Goal: Communication & Community: Answer question/provide support

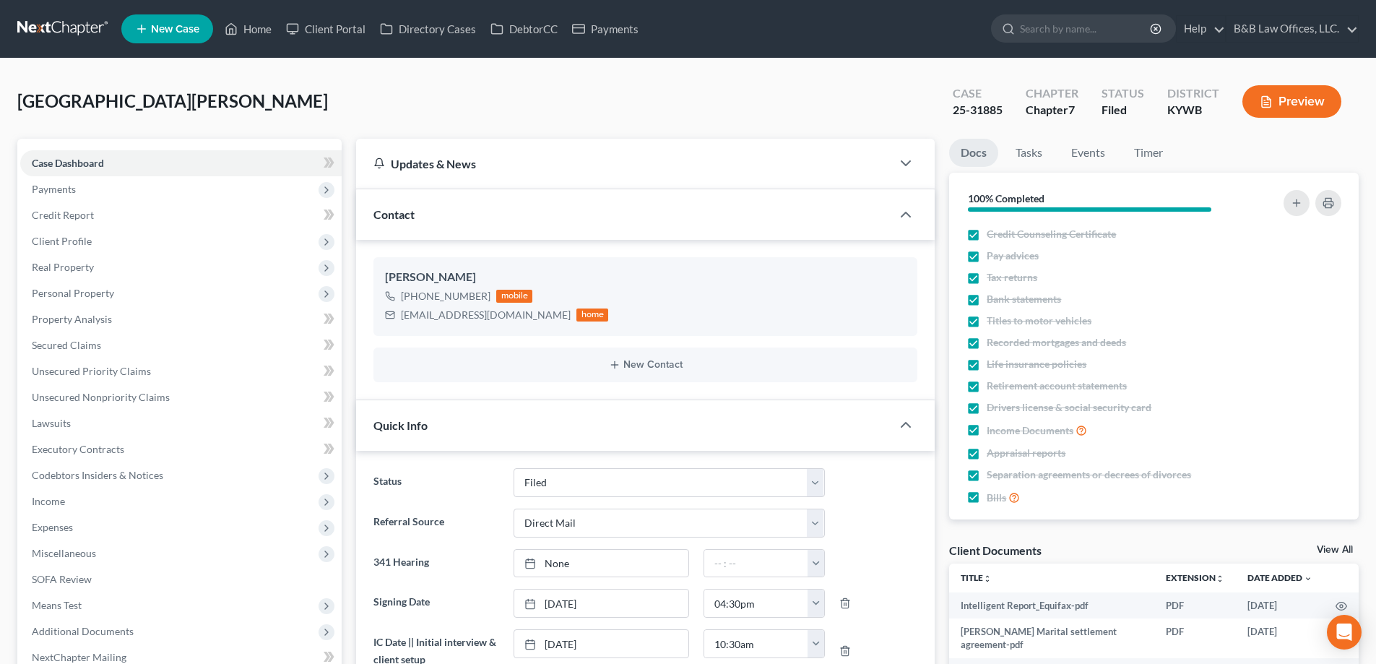
select select "6"
select select "2"
select select "0"
click at [261, 27] on link "Home" at bounding box center [247, 29] width 61 height 26
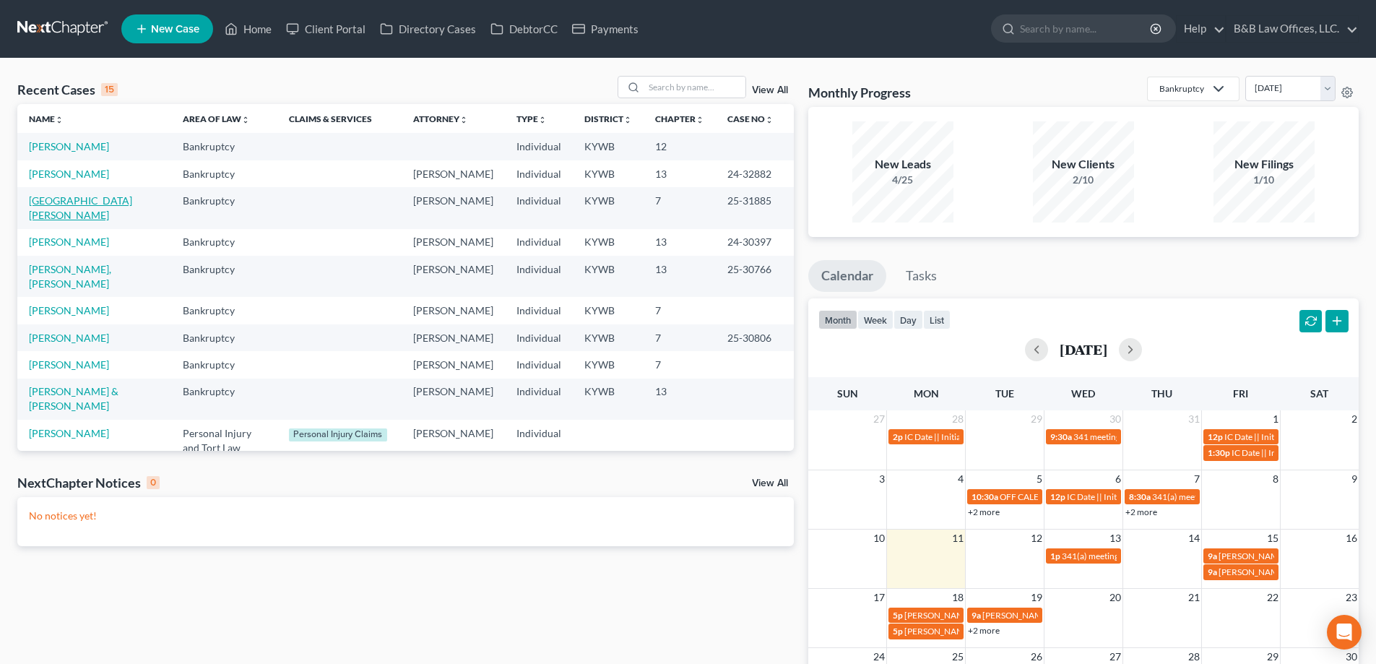
click at [60, 217] on link "Trujillo, Nelson" at bounding box center [80, 207] width 103 height 27
select select "6"
select select "2"
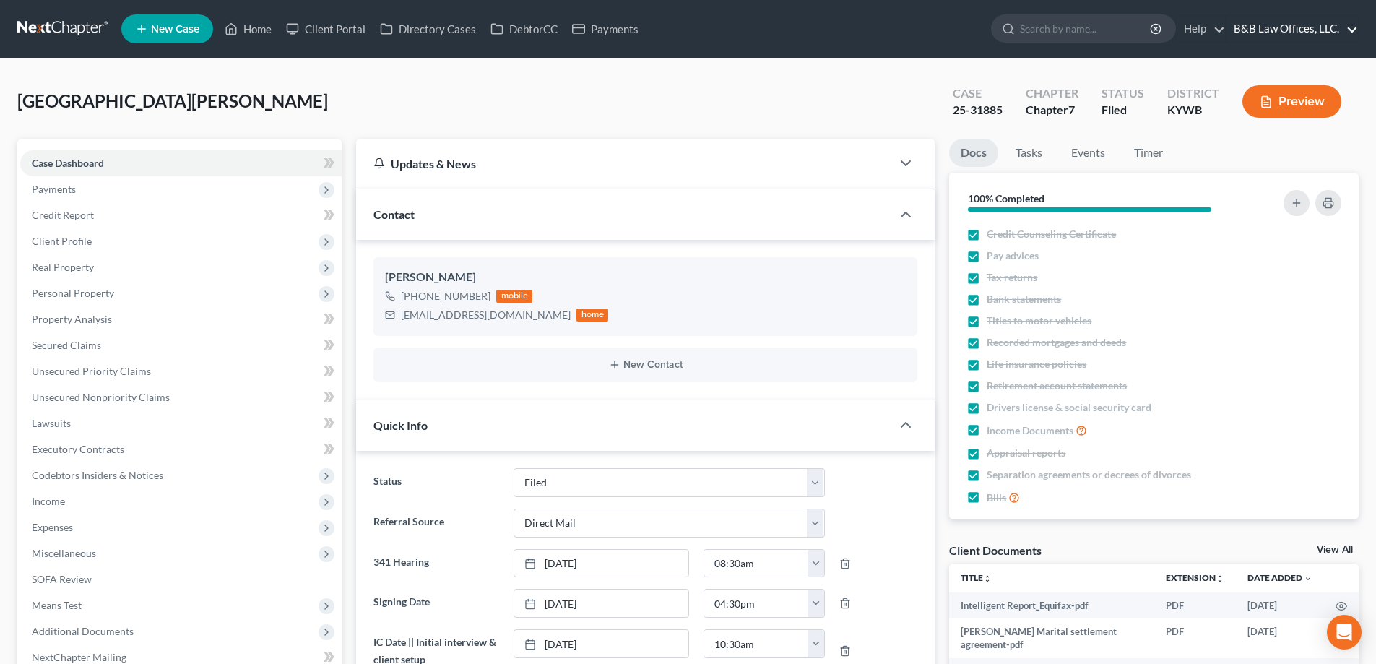
scroll to position [9462, 0]
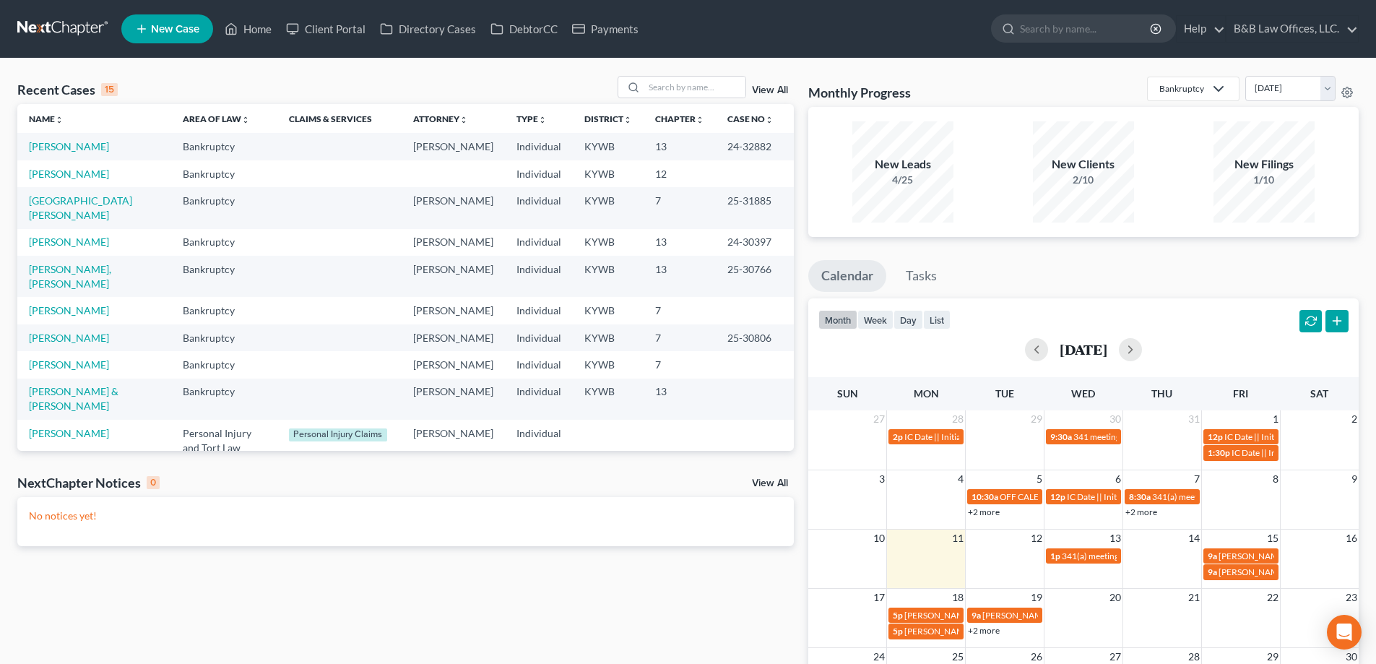
click at [773, 92] on link "View All" at bounding box center [770, 90] width 36 height 10
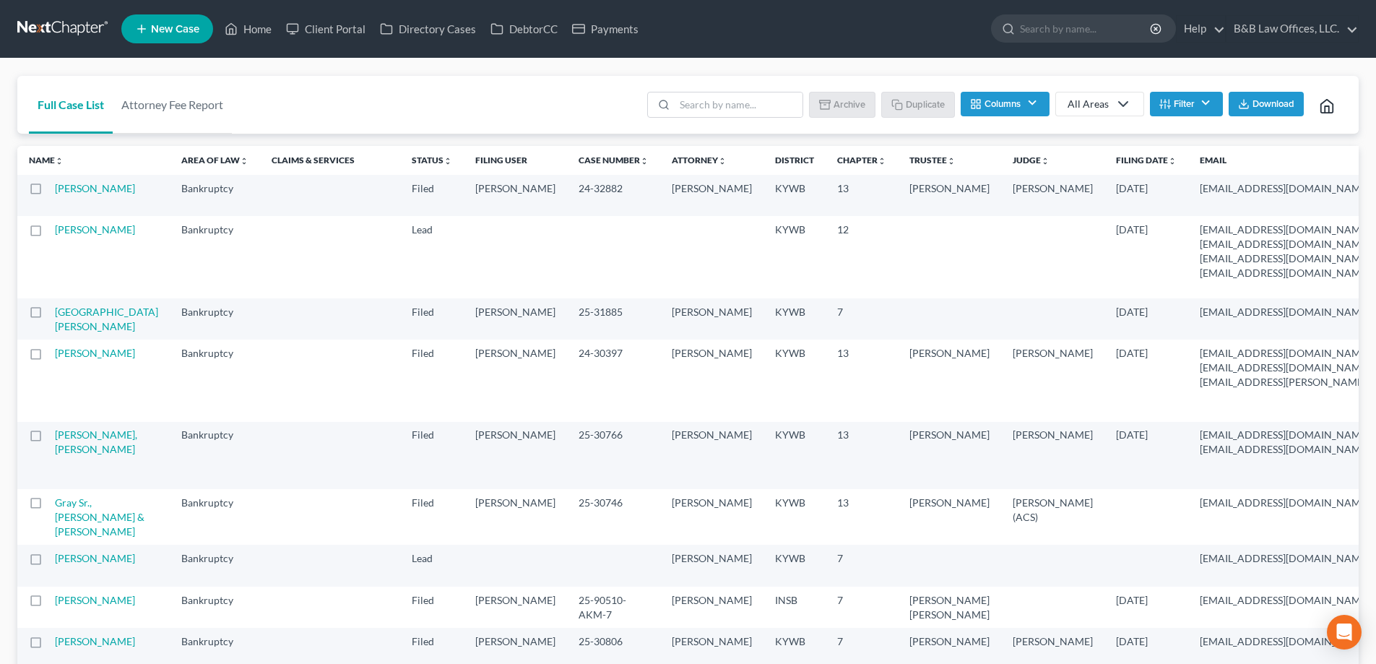
click at [1173, 103] on button "Filter" at bounding box center [1185, 104] width 73 height 25
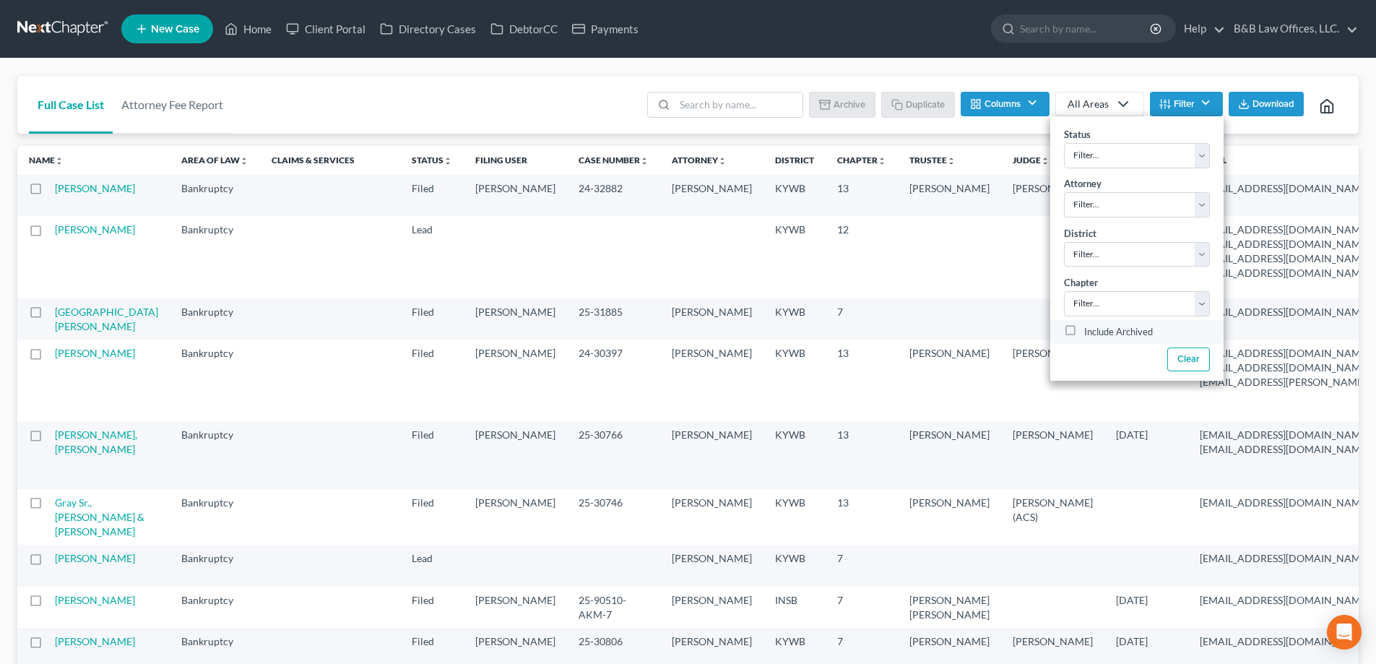
click at [1084, 335] on label "Include Archived" at bounding box center [1118, 331] width 69 height 17
click at [1090, 333] on input "Include Archived" at bounding box center [1094, 327] width 9 height 9
checkbox input "true"
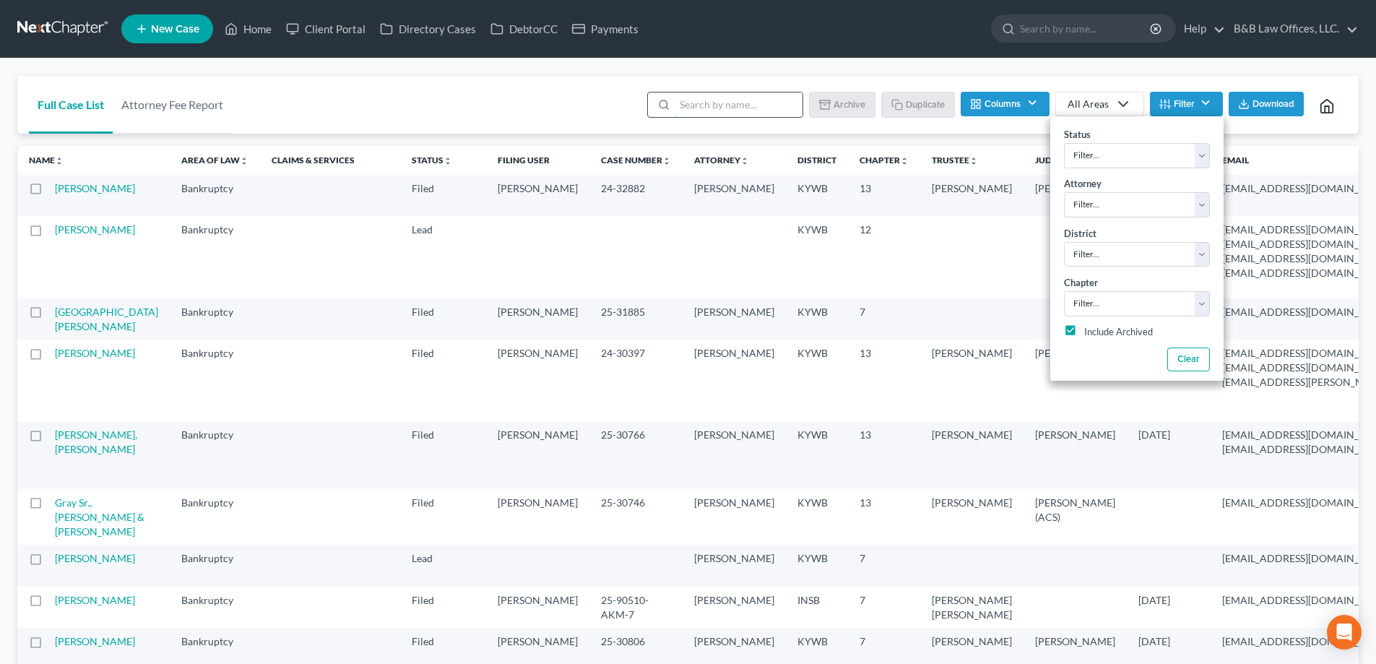
click at [715, 106] on input "search" at bounding box center [738, 104] width 128 height 25
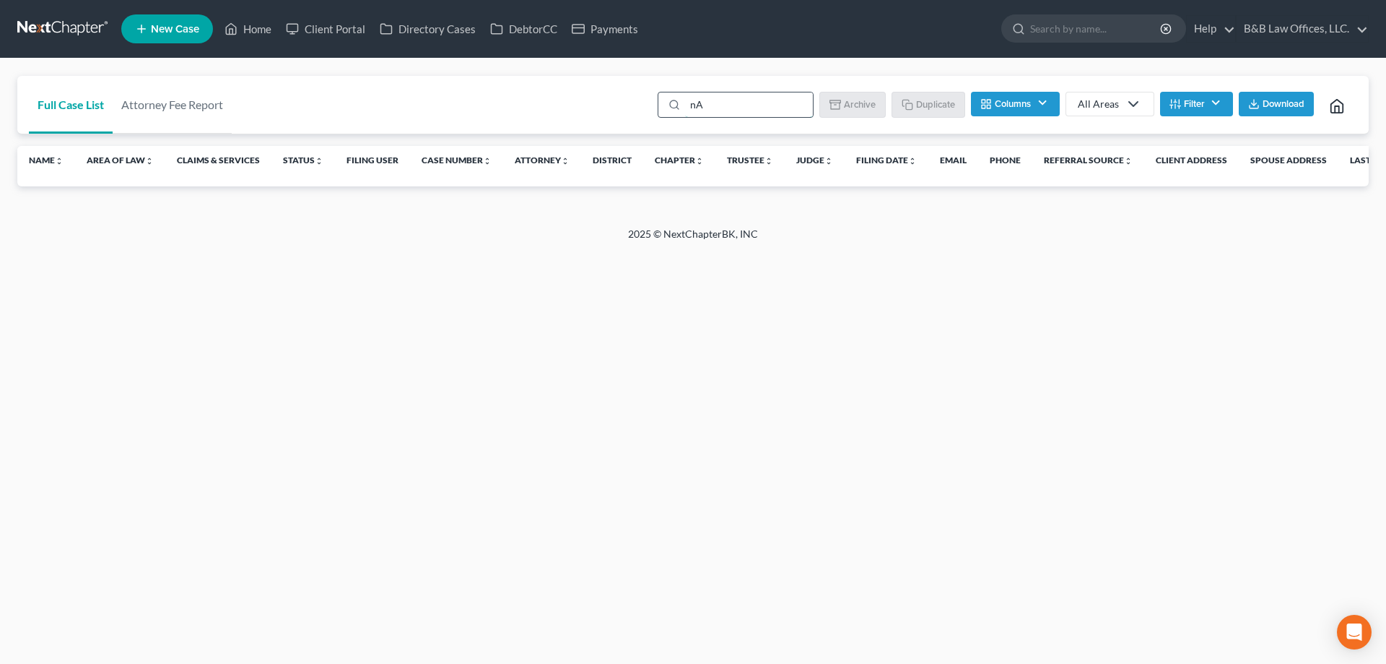
type input "n"
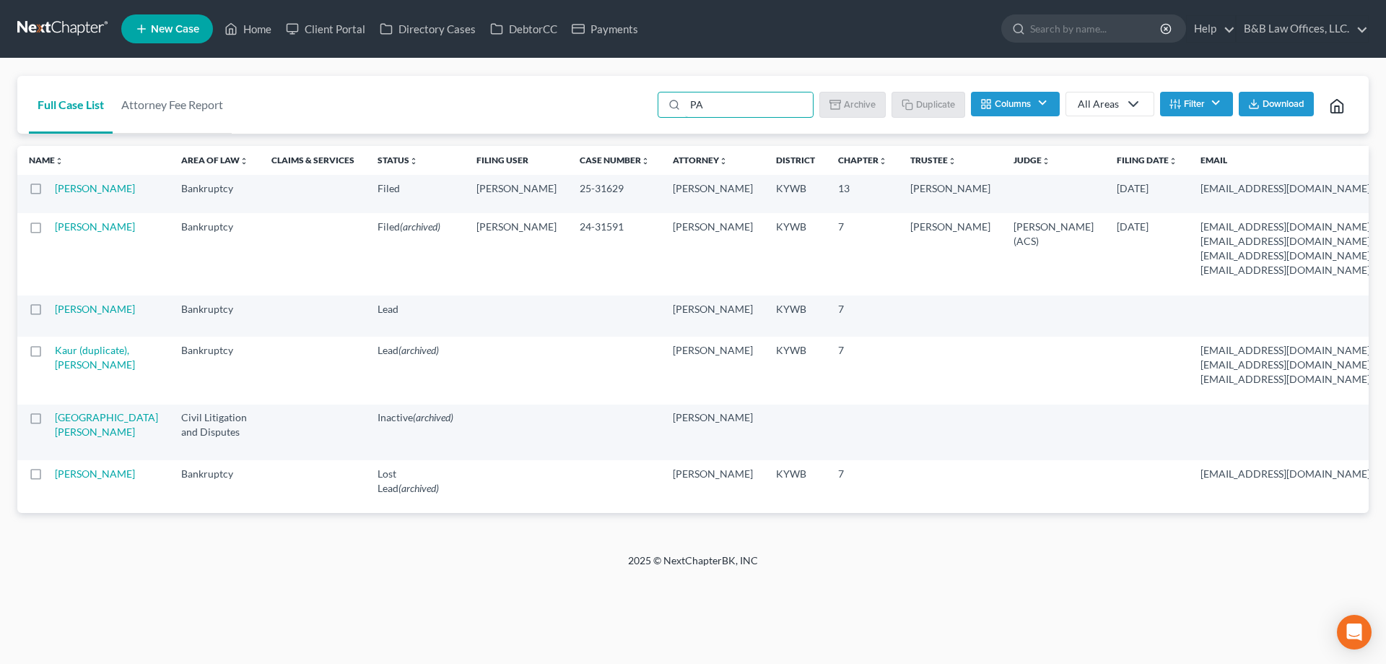
click at [49, 230] on label at bounding box center [49, 230] width 0 height 0
type input "PA"
click at [55, 229] on input "checkbox" at bounding box center [59, 224] width 9 height 9
click at [81, 279] on td "Kaur, Paramjeet" at bounding box center [112, 254] width 115 height 82
click at [49, 230] on label at bounding box center [49, 230] width 0 height 0
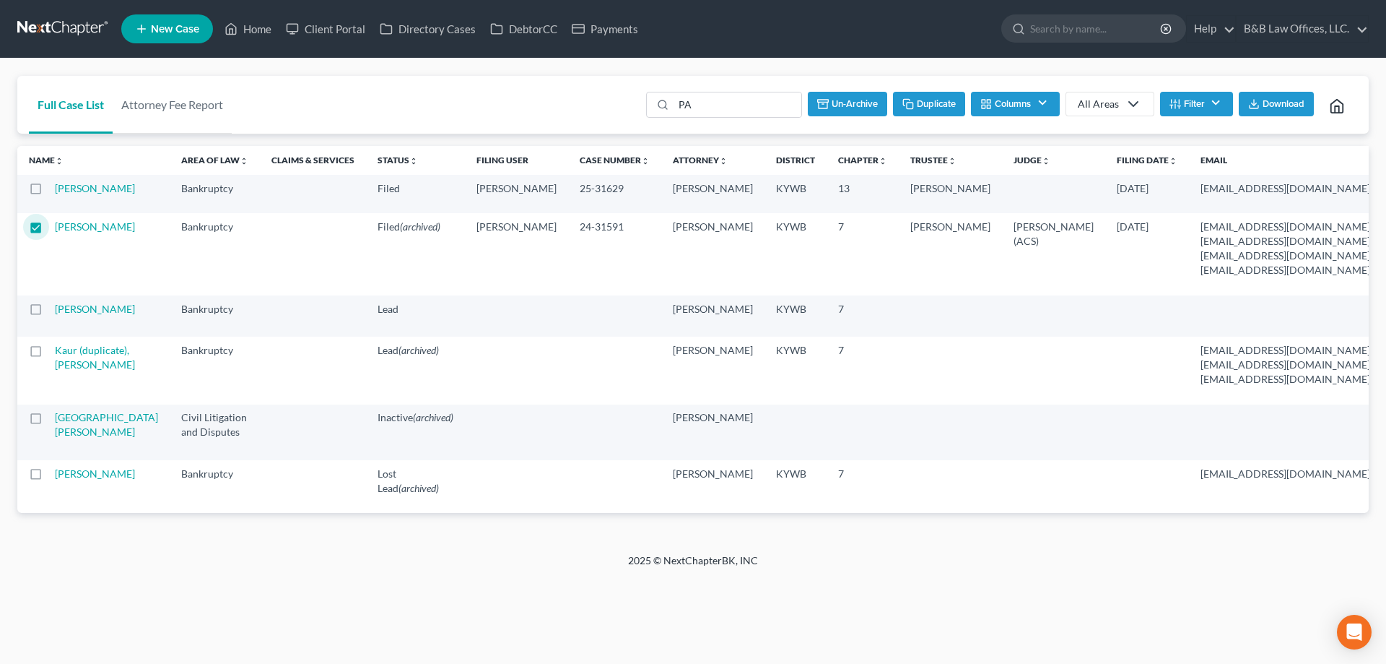
click at [55, 229] on input "checkbox" at bounding box center [59, 224] width 9 height 9
checkbox input "false"
click at [66, 232] on link "Kaur, Paramjeet" at bounding box center [95, 226] width 80 height 12
select select "2"
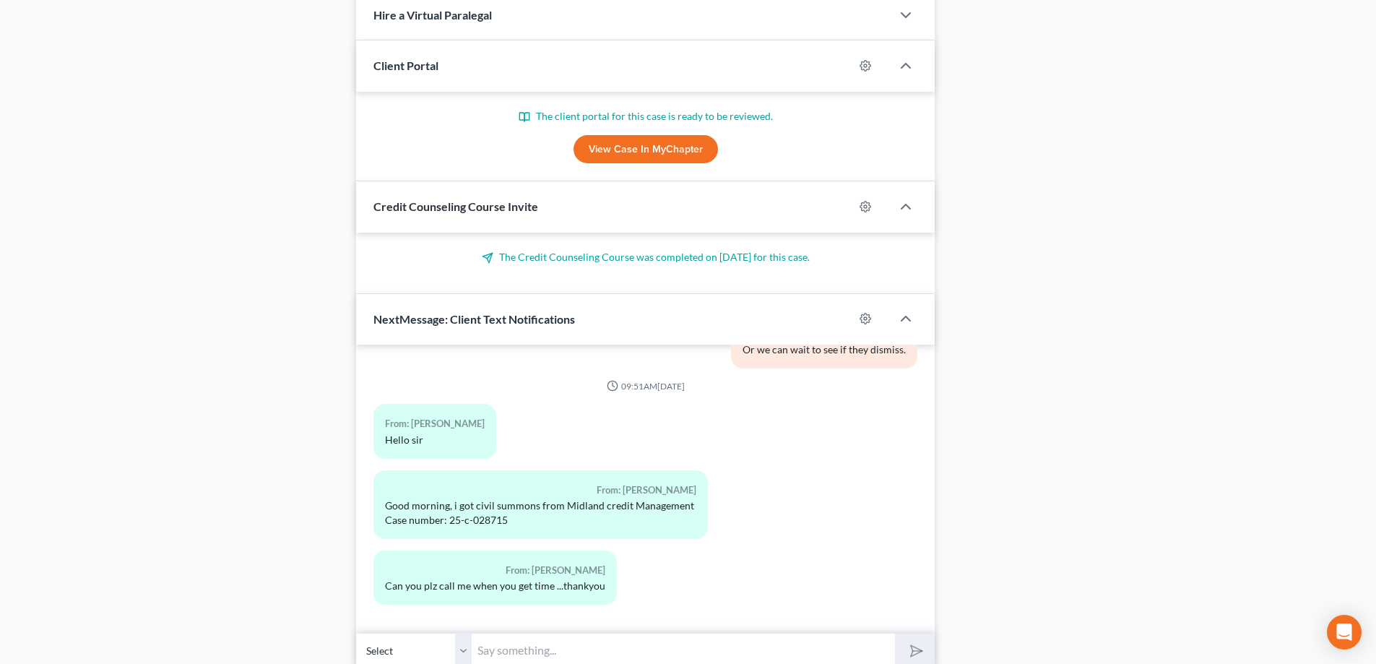
scroll to position [1427, 0]
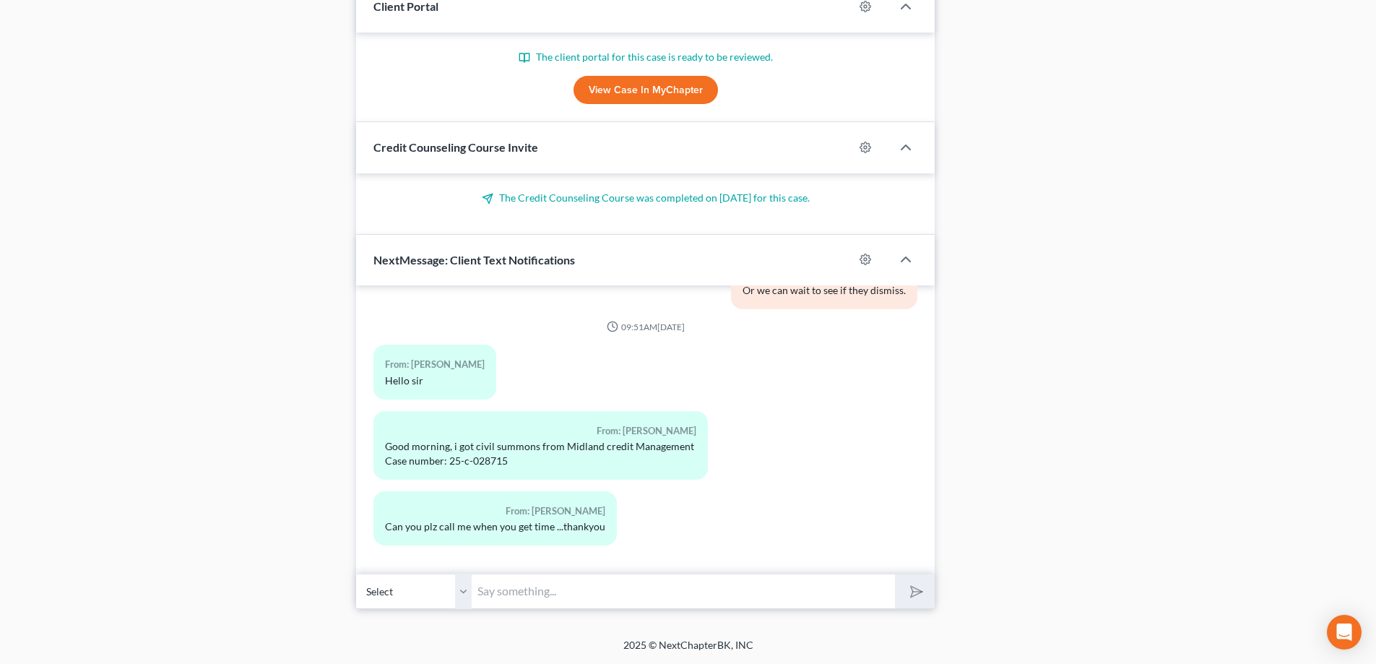
click at [458, 599] on select "Select +1 (502) 644-0511 - Navneet Navneet +1 (502) 296-4010 - Paramjeet Kaur" at bounding box center [414, 590] width 116 height 35
click at [356, 573] on select "Select +1 (502) 644-0511 - Navneet Navneet +1 (502) 296-4010 - Paramjeet Kaur" at bounding box center [414, 590] width 116 height 35
click at [515, 589] on input "text" at bounding box center [682, 590] width 423 height 35
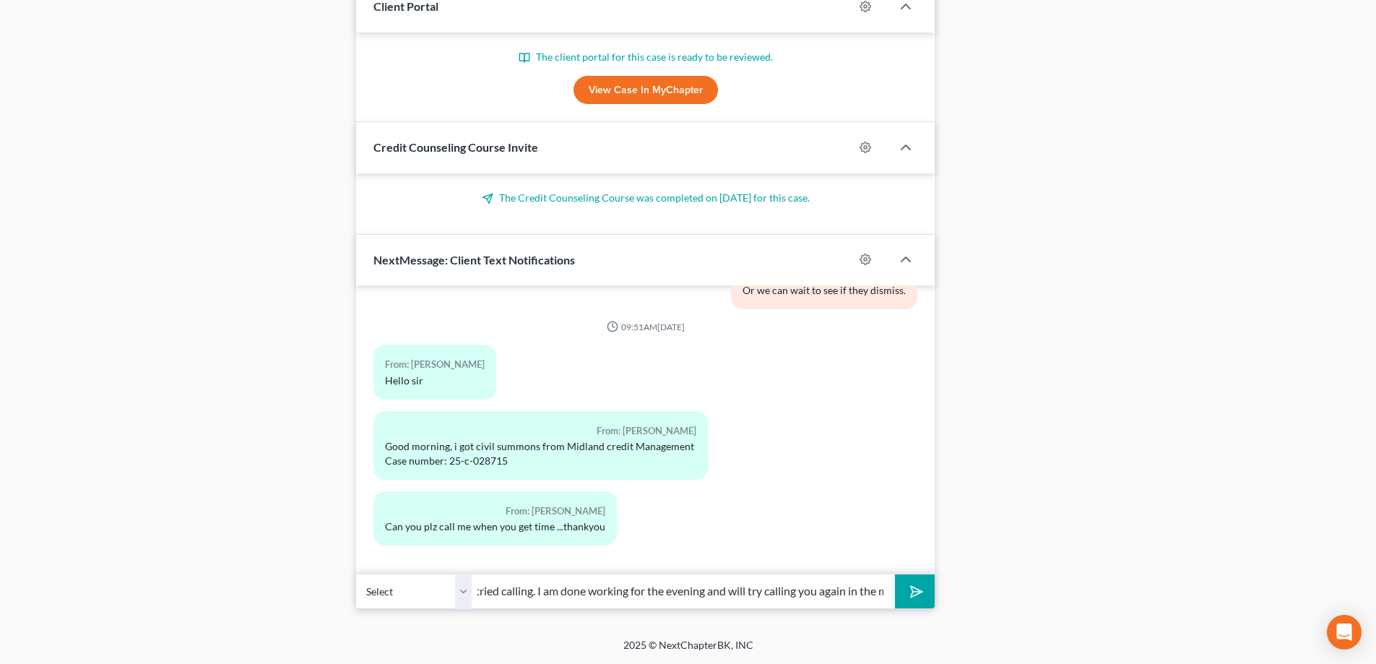
scroll to position [0, 261]
type input "Navneet, I received your message and just tried calling. I am done working for …"
click at [895, 574] on button "submit" at bounding box center [915, 591] width 40 height 34
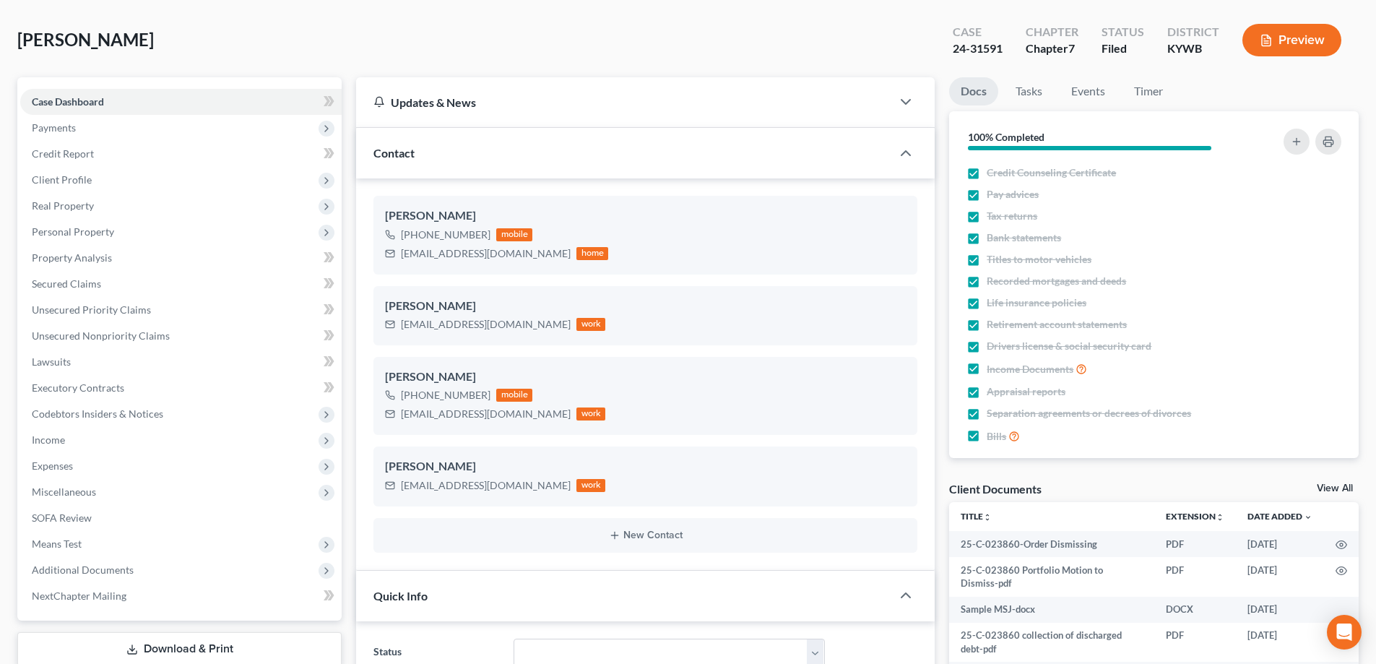
scroll to position [0, 0]
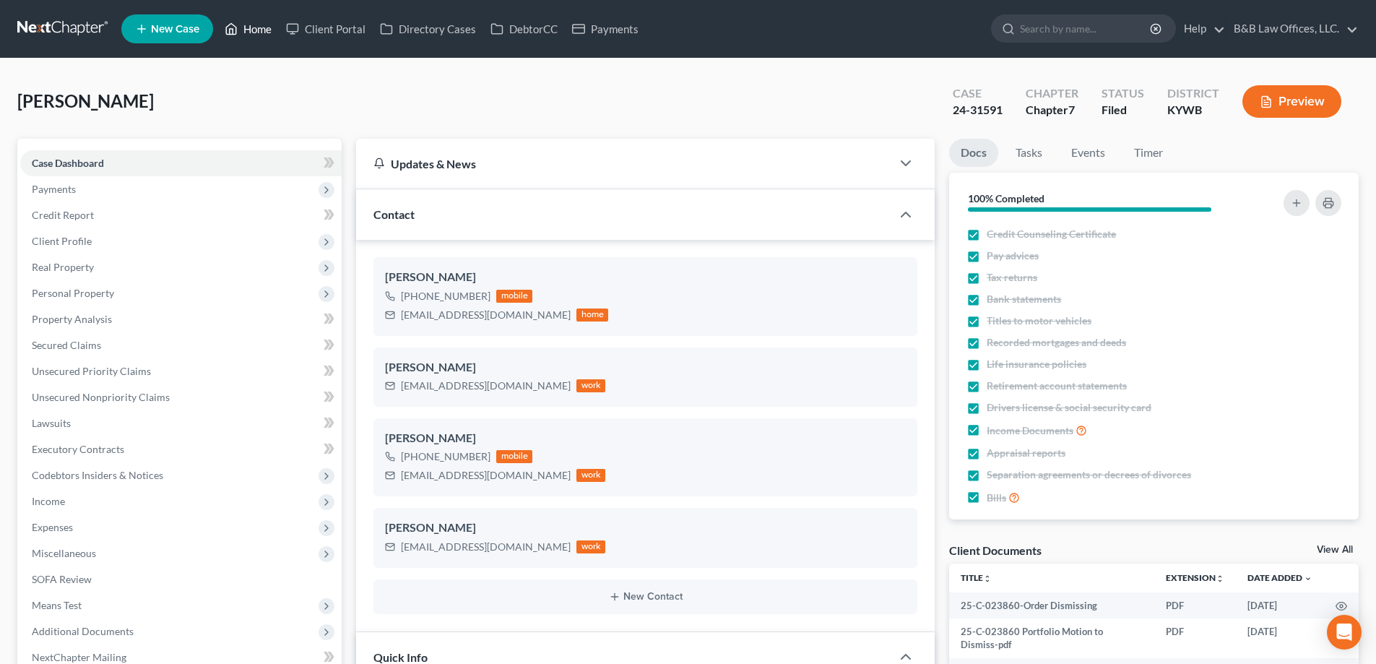
click at [254, 25] on link "Home" at bounding box center [247, 29] width 61 height 26
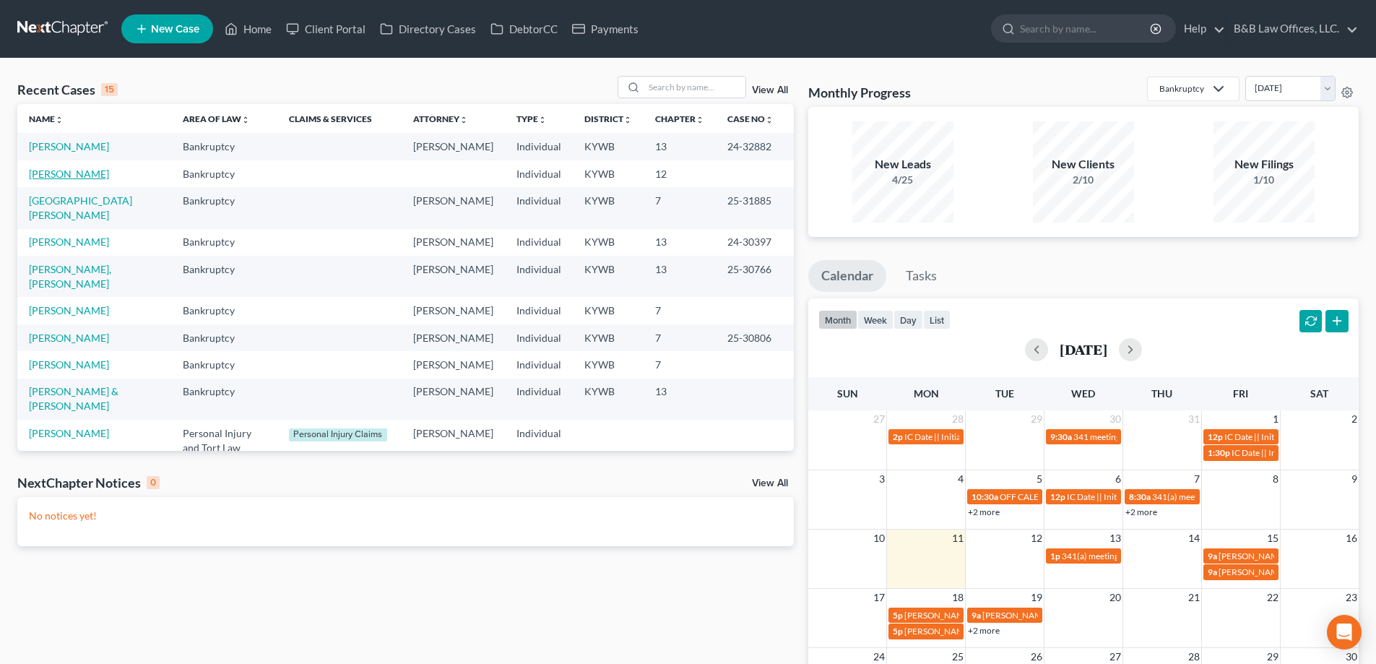
click at [66, 180] on link "[PERSON_NAME]" at bounding box center [69, 174] width 80 height 12
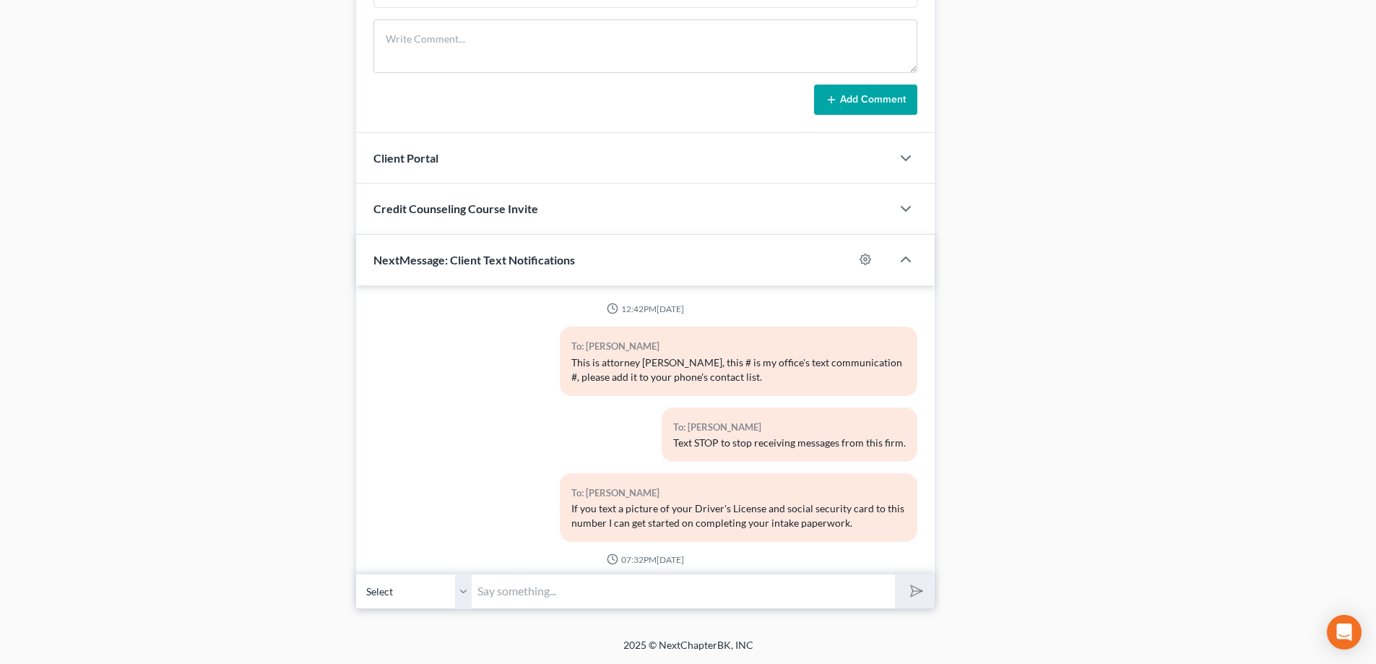
scroll to position [7820, 0]
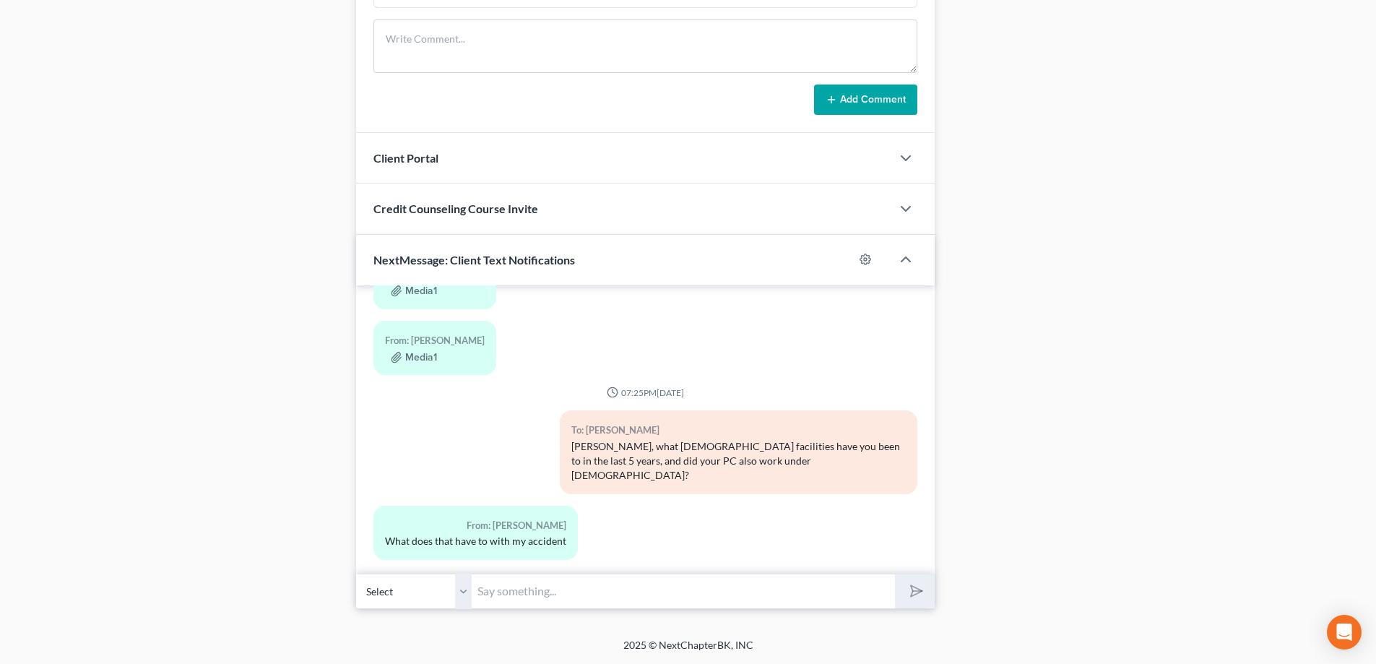
click at [508, 593] on input "text" at bounding box center [682, 590] width 423 height 35
type input "O"
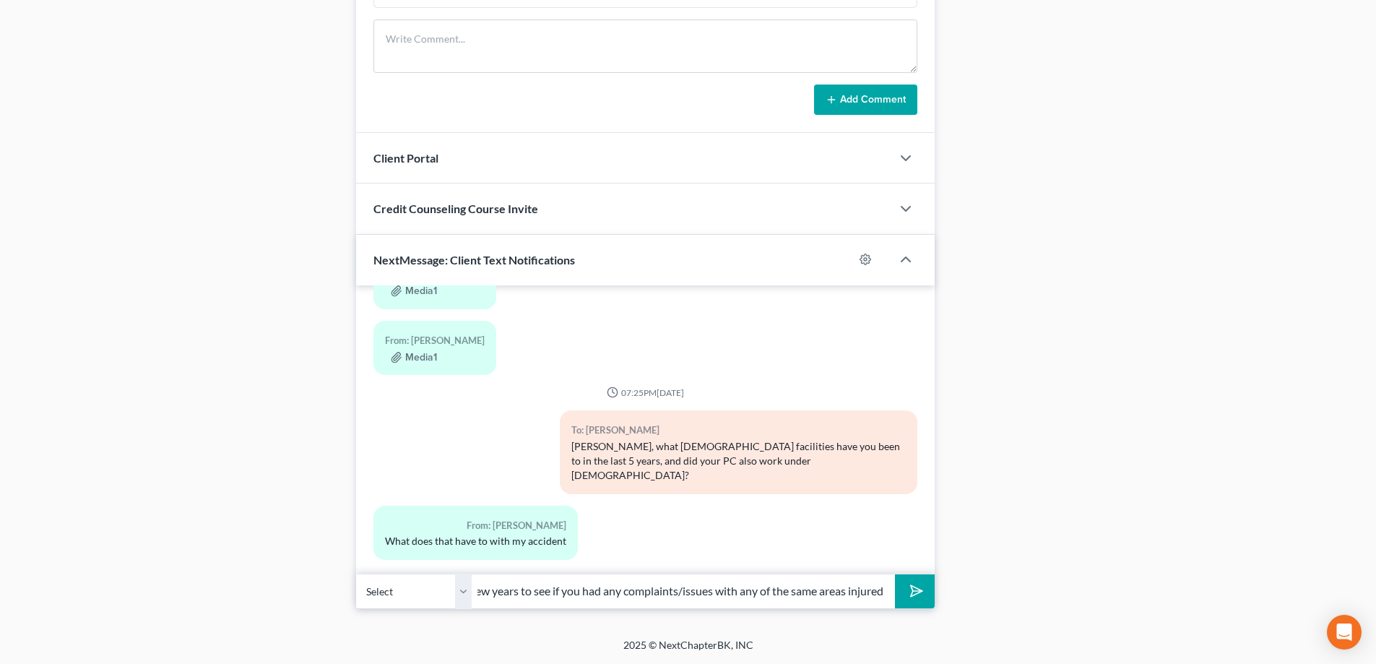
scroll to position [0, 380]
type input "The at-fault insurance company may ask for medical records going back a few yea…"
click at [895, 574] on button "submit" at bounding box center [915, 591] width 40 height 34
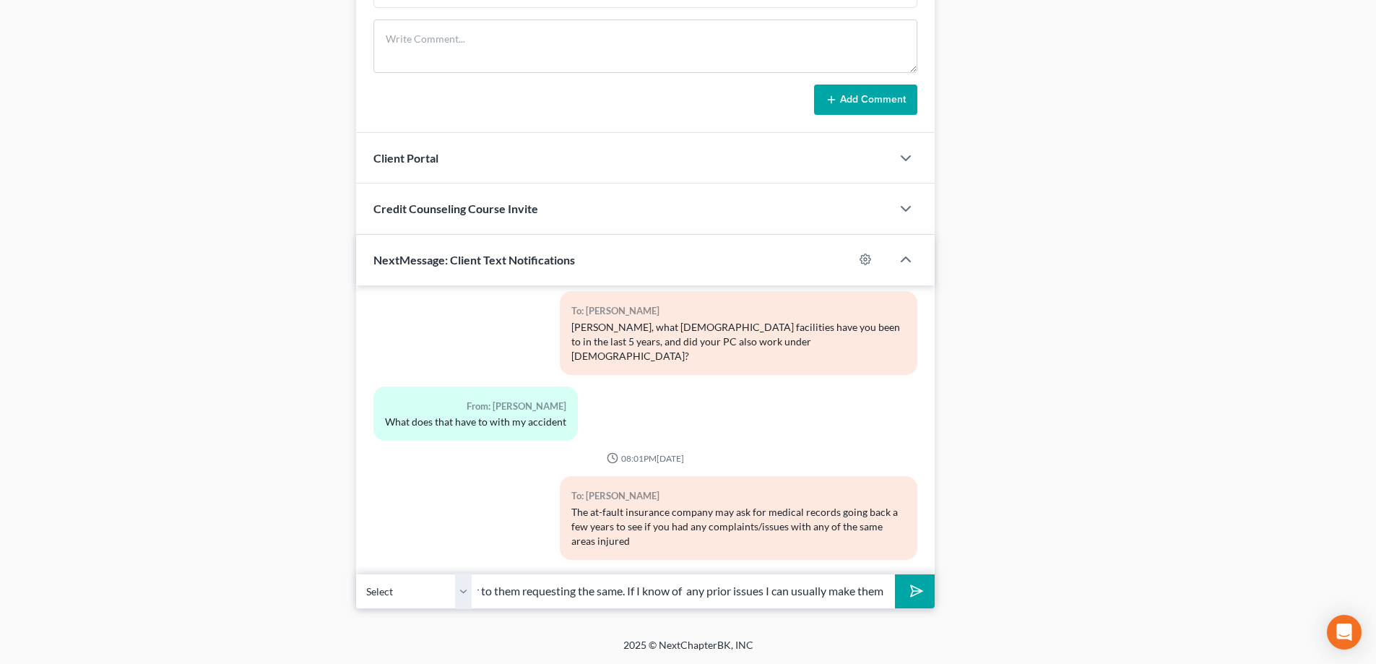
scroll to position [0, 358]
type input "in the current collision. It is helpful to know what is in the records prior to…"
click at [895, 574] on button "submit" at bounding box center [915, 591] width 40 height 34
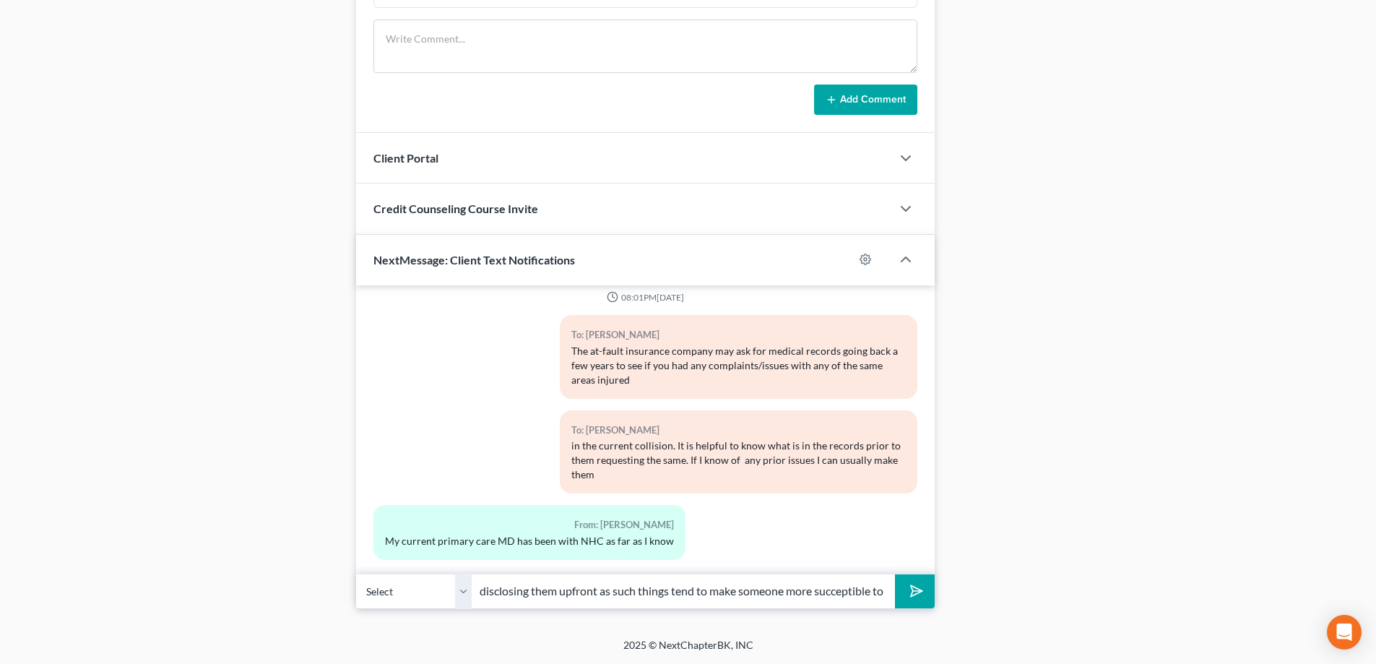
scroll to position [0, 113]
click at [885, 591] on input "work in your favor by disclosing them upfront as such things tend to make someo…" at bounding box center [682, 590] width 423 height 35
click at [888, 594] on input "work in your favor by disclosing them upfront as such things tend to make someo…" at bounding box center [682, 590] width 423 height 35
type input "work in your favor by disclosing them upfront as such things tend to make someo…"
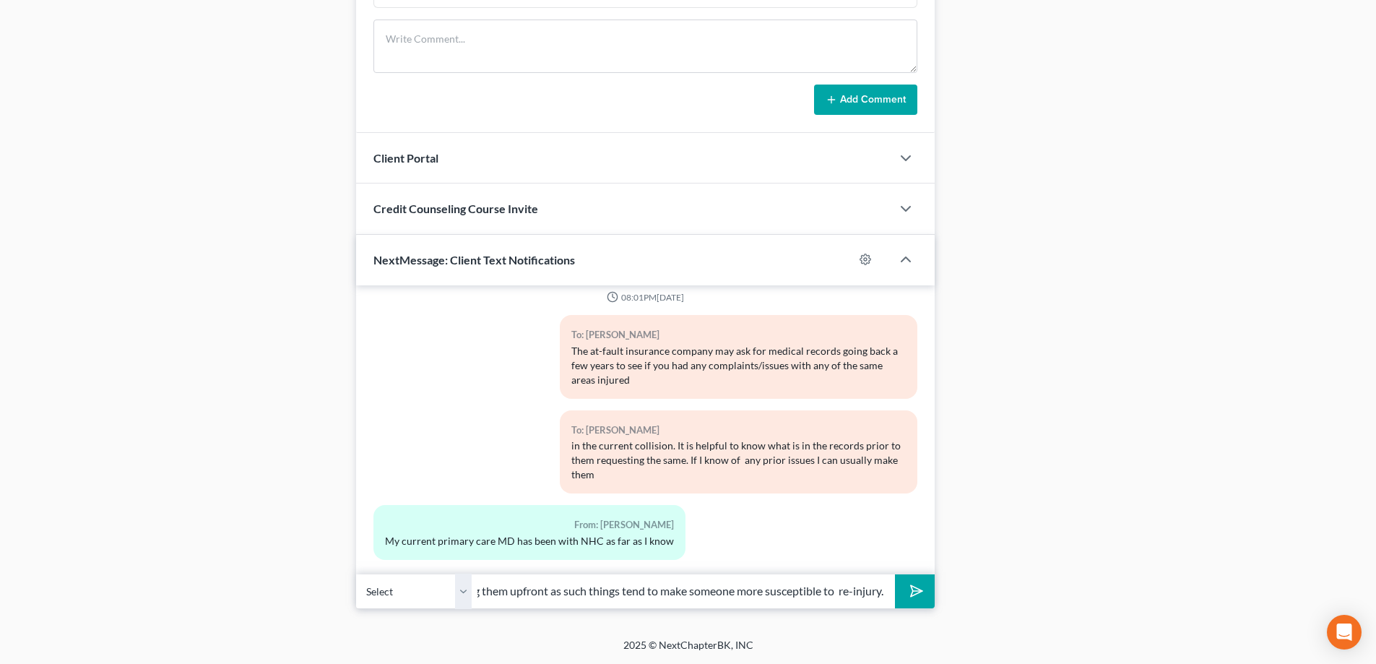
click at [916, 593] on polygon "submit" at bounding box center [913, 591] width 17 height 17
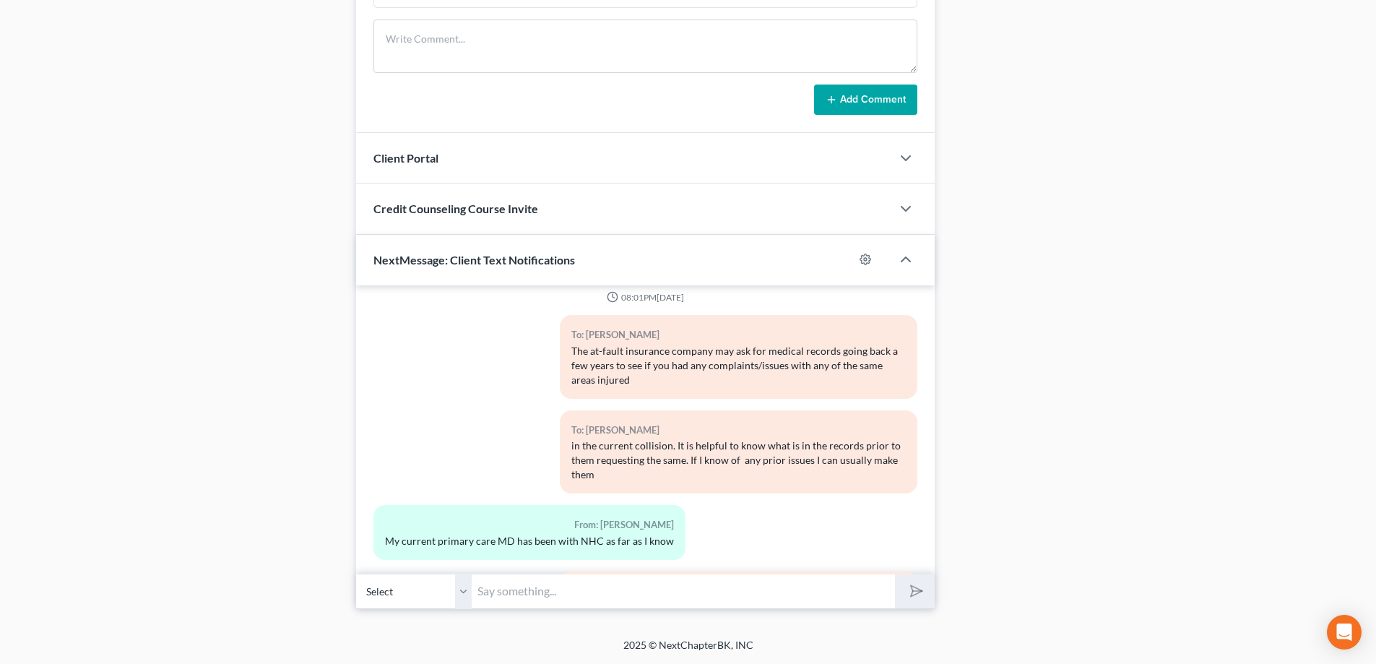
scroll to position [8180, 0]
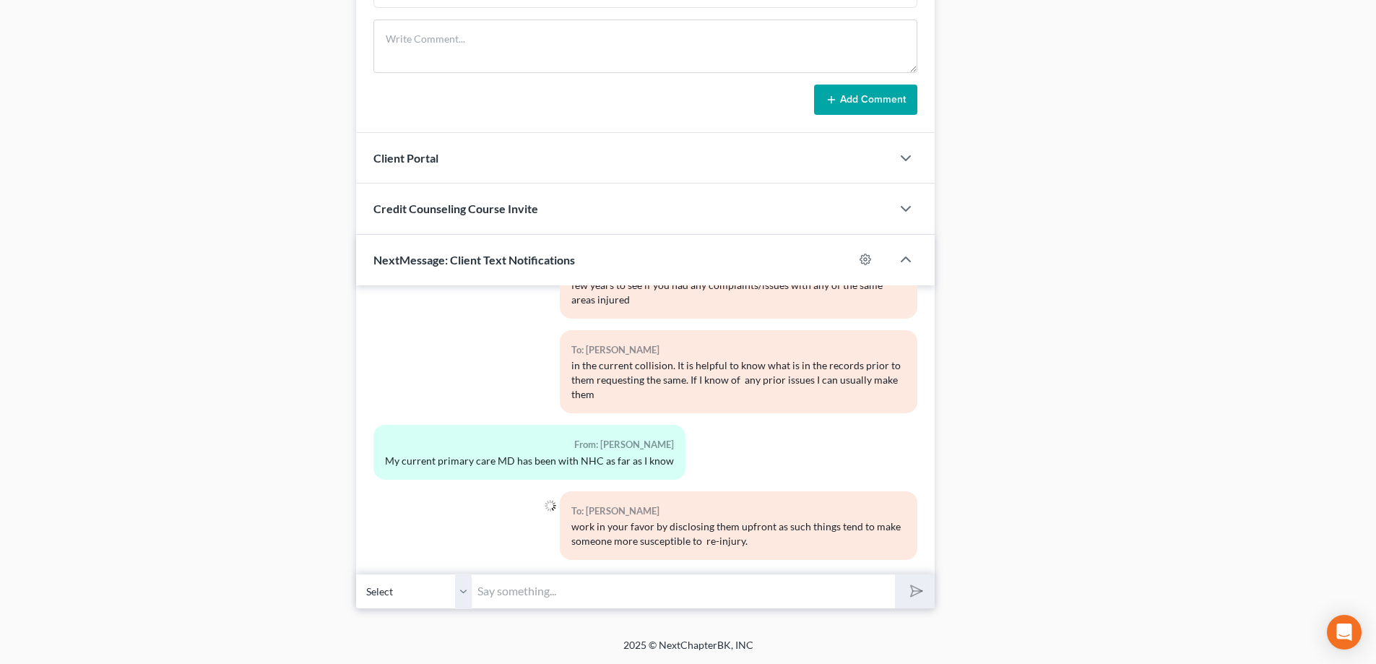
click at [546, 580] on input "text" at bounding box center [682, 590] width 423 height 35
click at [492, 586] on input "text" at bounding box center [682, 590] width 423 height 35
click at [494, 594] on input "text" at bounding box center [682, 590] width 423 height 35
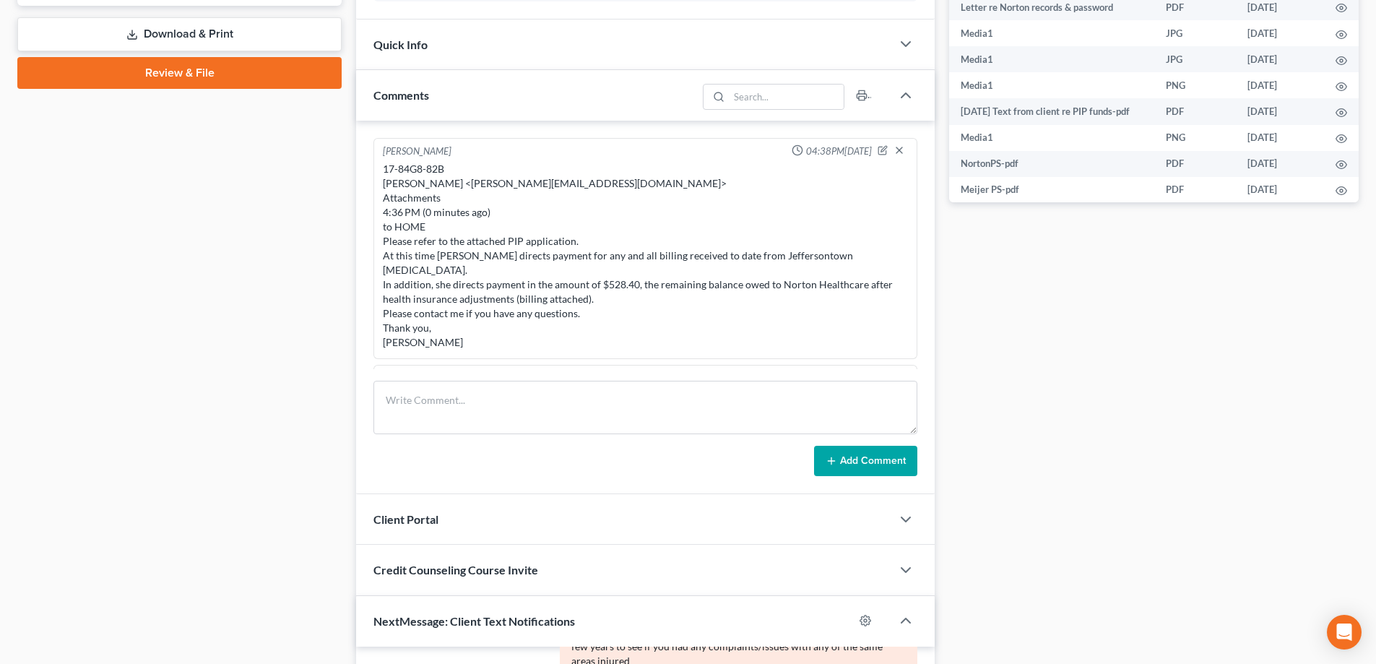
scroll to position [1794, 0]
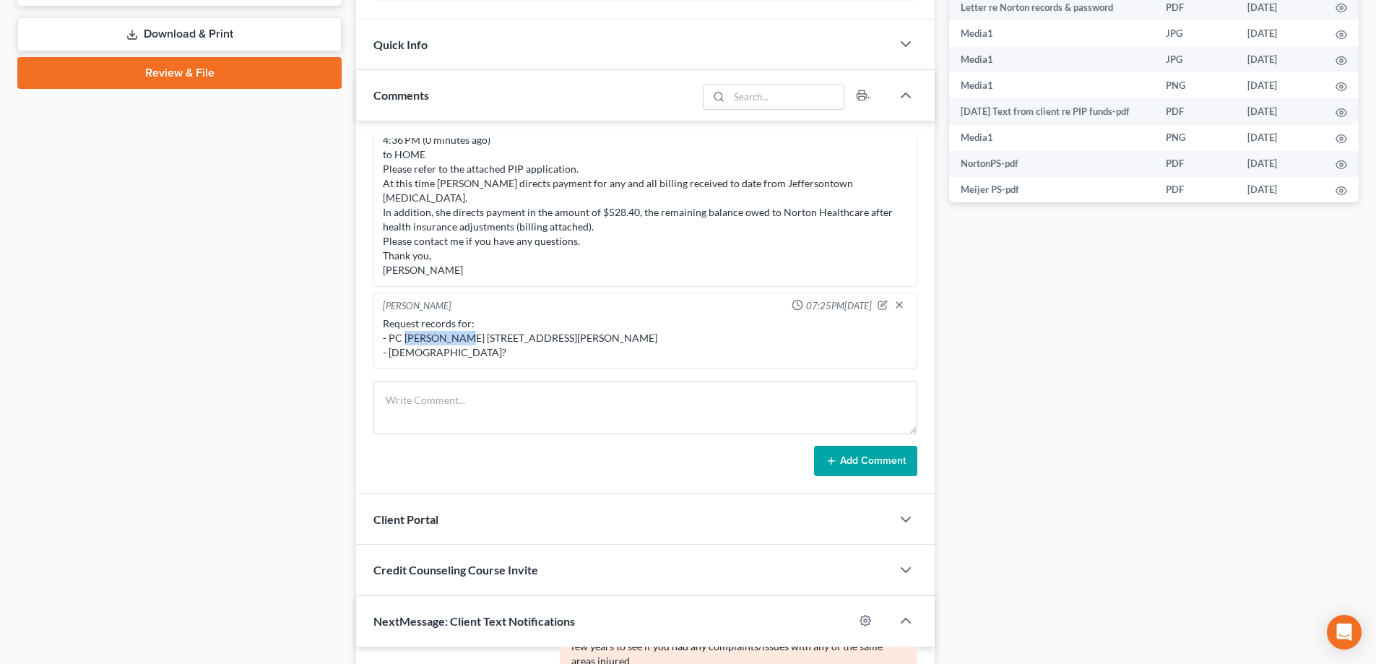
drag, startPoint x: 403, startPoint y: 337, endPoint x: 456, endPoint y: 336, distance: 53.4
click at [456, 336] on div "Request records for: - PC Alex Weigel 100 Mallard Creek Road - Baptist?" at bounding box center [645, 337] width 525 height 43
copy div "Alex Weigel"
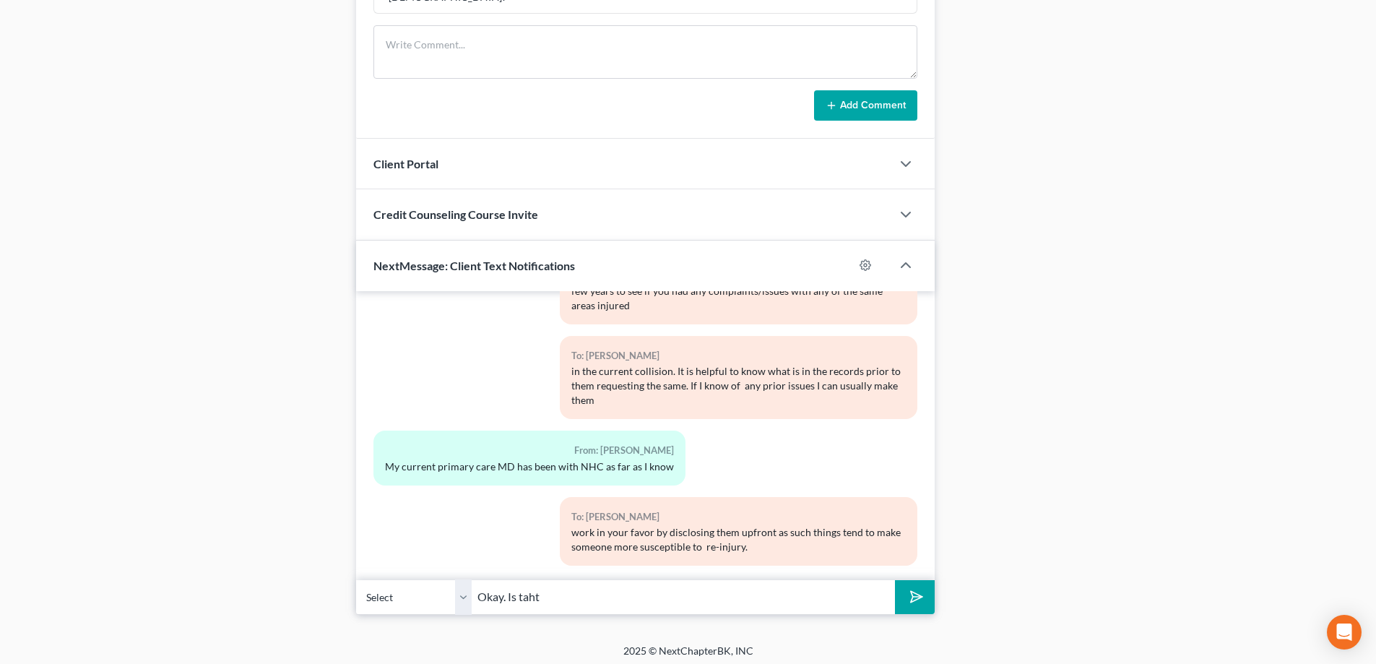
scroll to position [1011, 0]
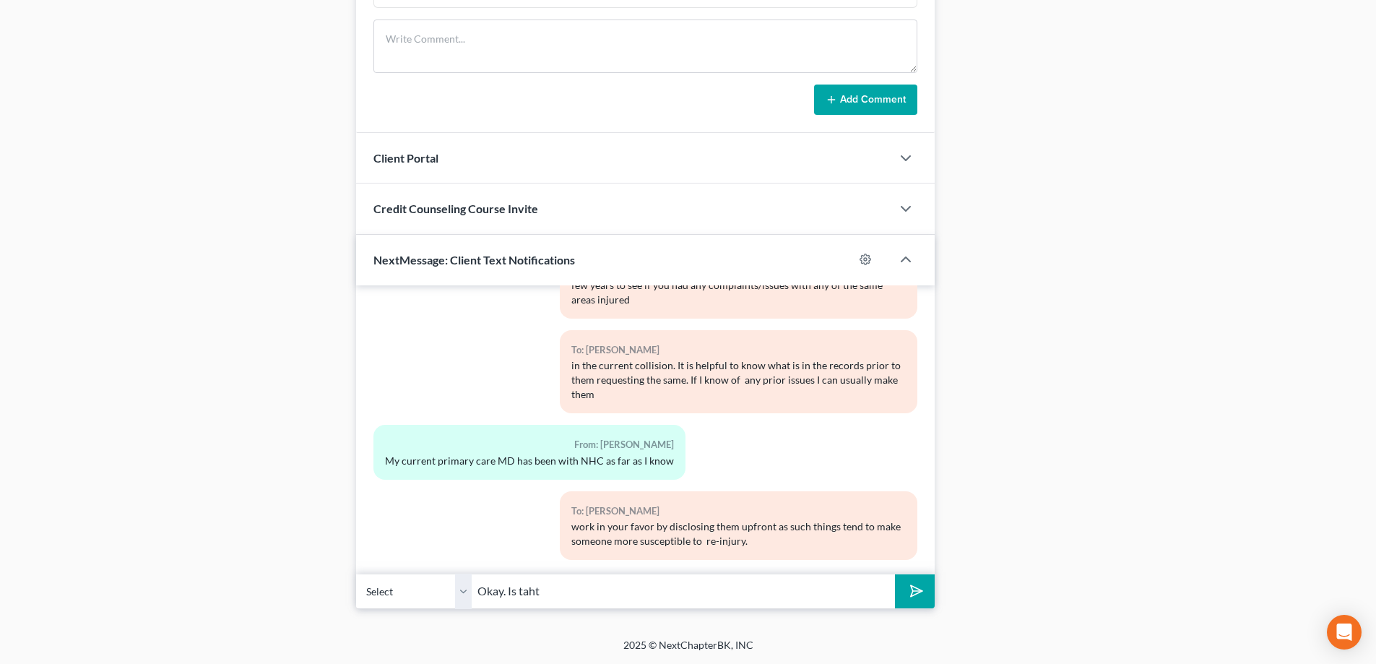
click at [563, 591] on input "Okay. Is taht" at bounding box center [682, 590] width 423 height 35
paste input "Alex Weigel"
type input "Okay. Is that Alex Weigel"
click at [895, 574] on button "submit" at bounding box center [915, 591] width 40 height 34
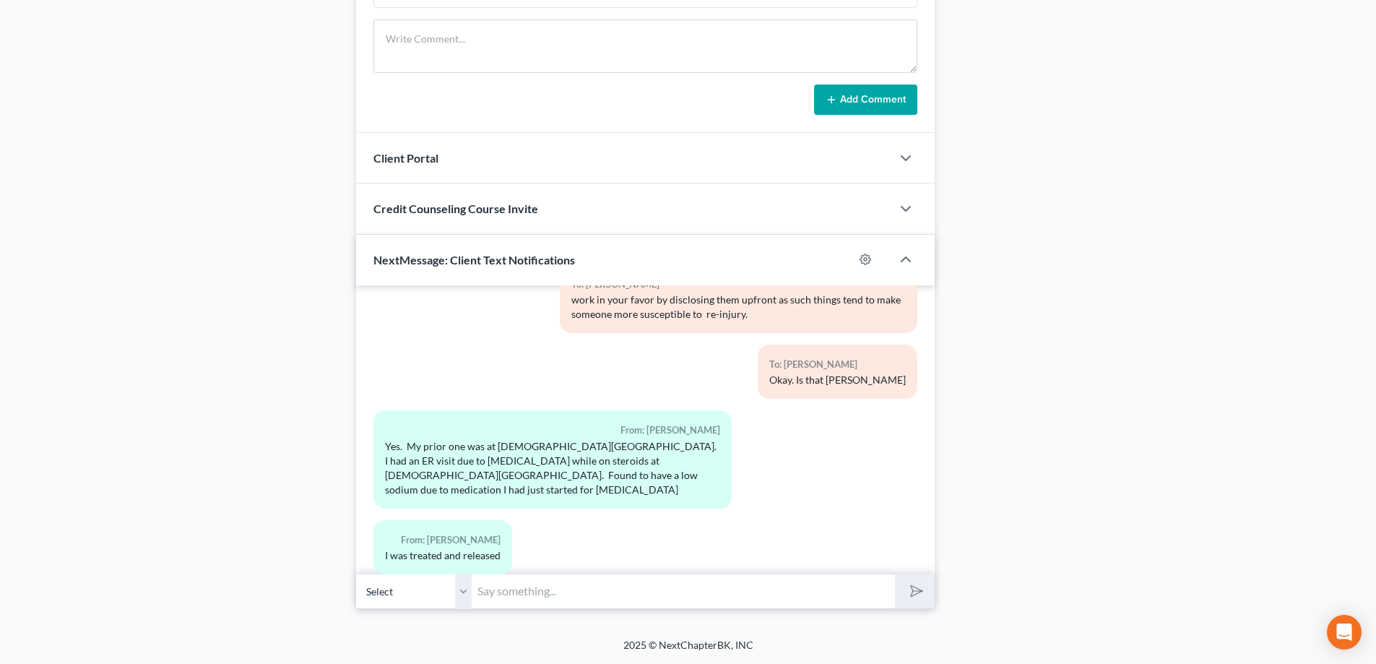
click at [509, 594] on input "text" at bounding box center [682, 590] width 423 height 35
type input "Okay."
click at [913, 589] on icon "submit" at bounding box center [913, 591] width 20 height 20
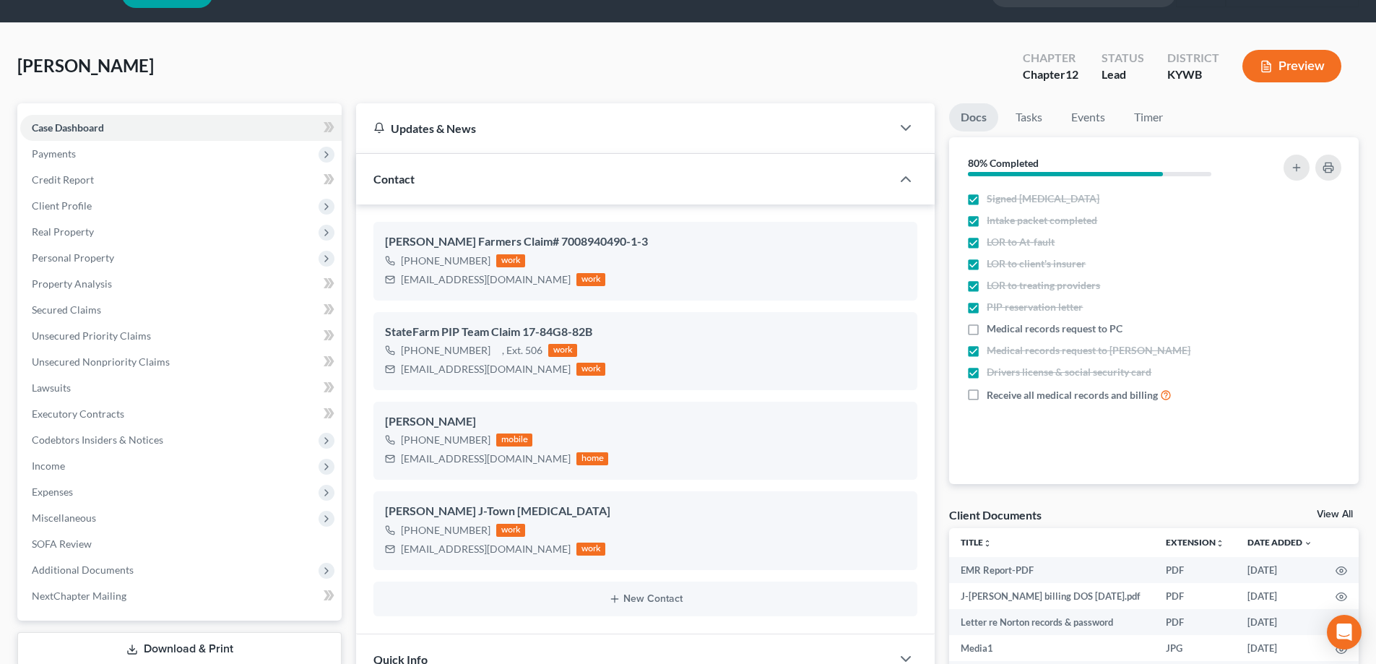
scroll to position [0, 0]
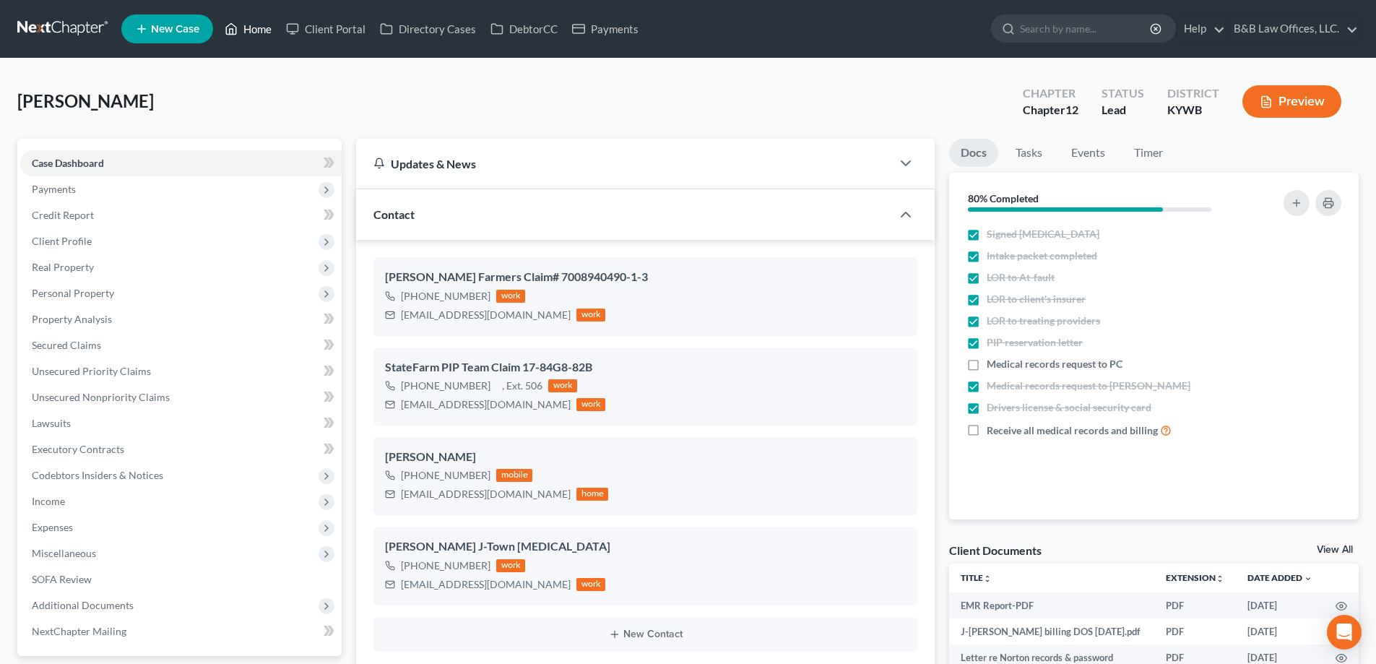
click at [245, 27] on link "Home" at bounding box center [247, 29] width 61 height 26
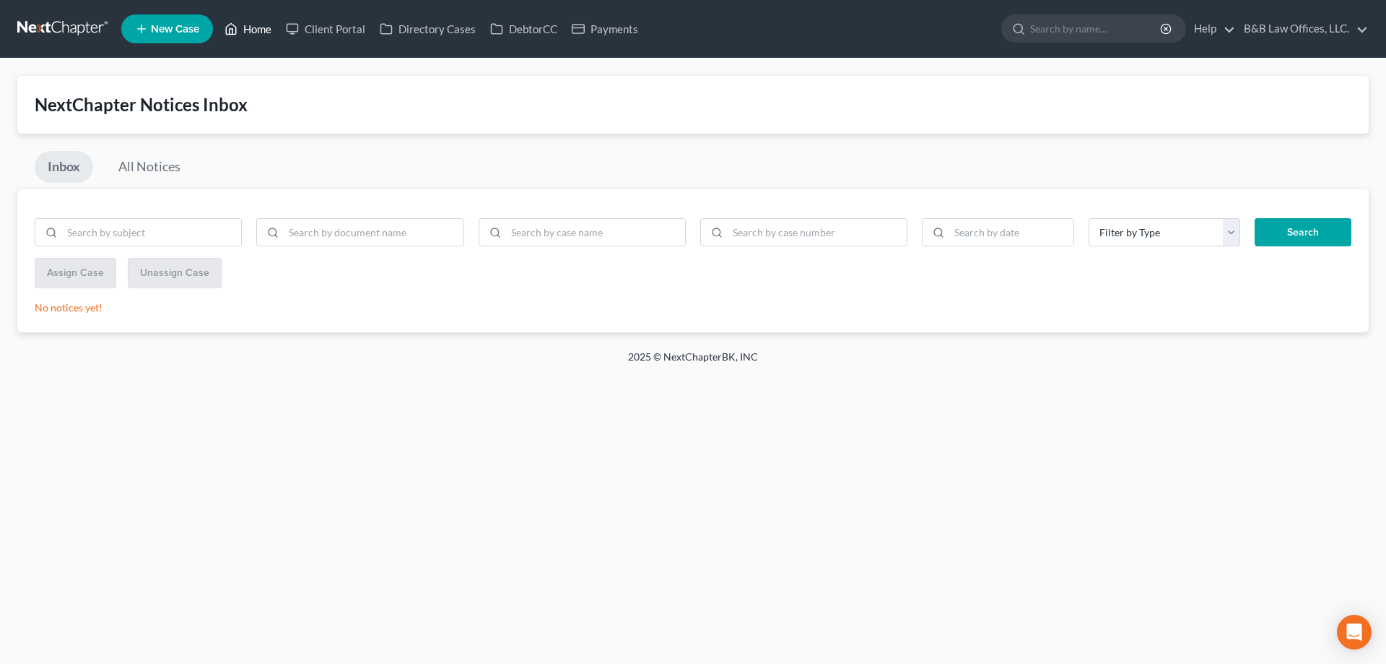
click at [260, 27] on link "Home" at bounding box center [247, 29] width 61 height 26
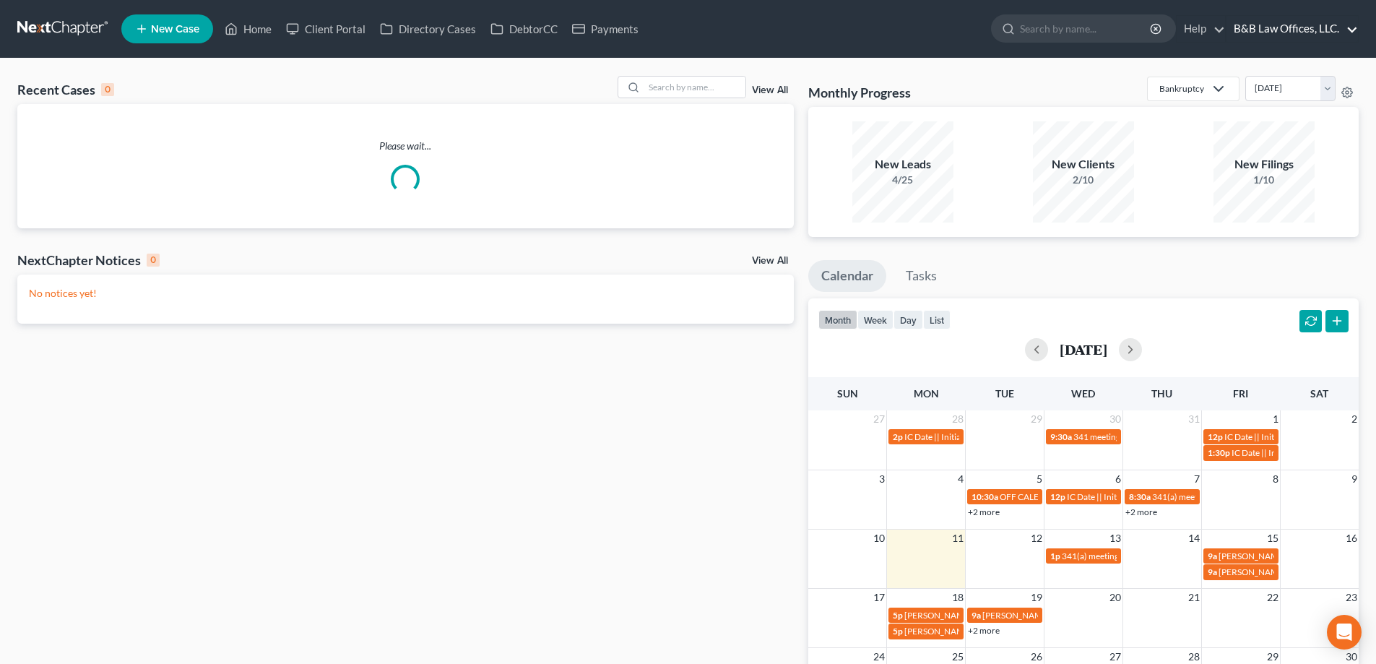
click at [1280, 31] on link "B&B Law Offices, LLC." at bounding box center [1291, 29] width 131 height 26
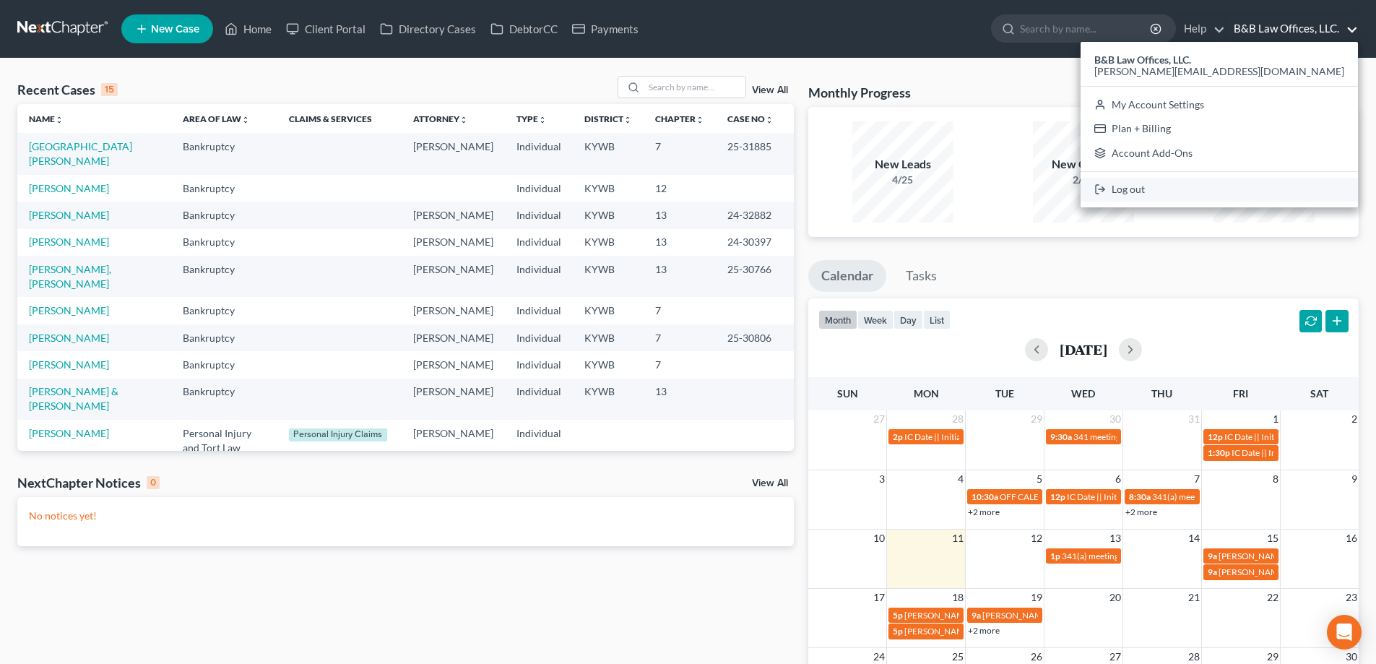
click at [1267, 185] on link "Log out" at bounding box center [1218, 190] width 277 height 25
